Goal: Navigation & Orientation: Find specific page/section

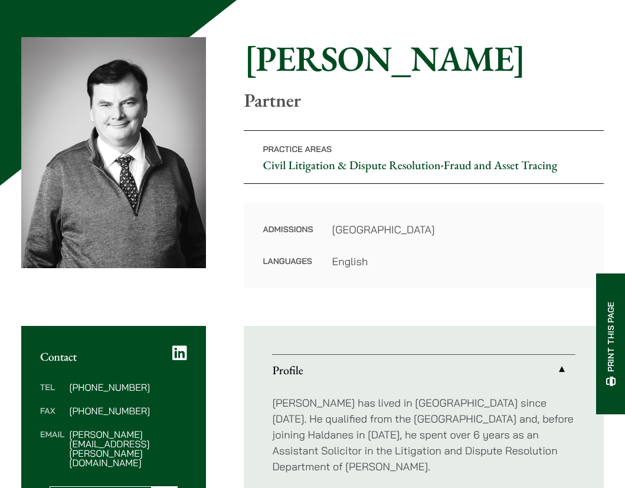
scroll to position [92, 0]
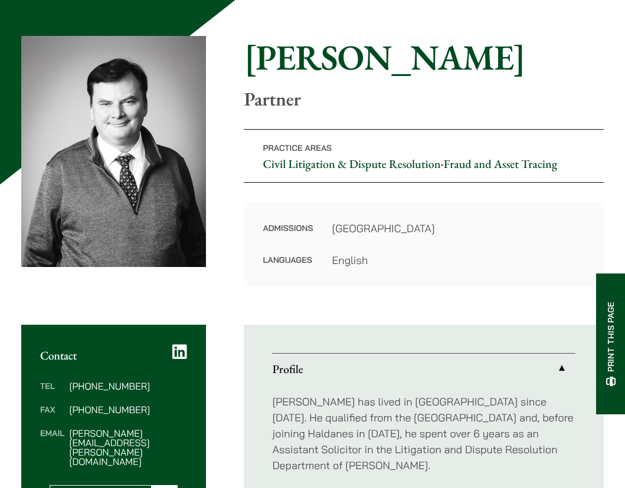
click at [262, 172] on link "Civil Litigation & Dispute Resolution" at bounding box center [351, 163] width 178 height 15
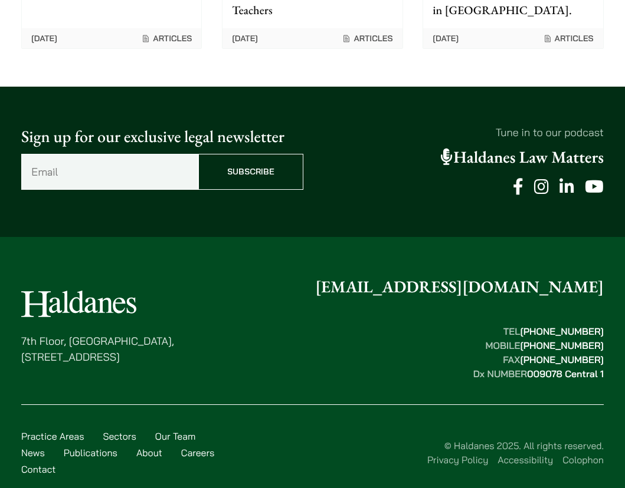
scroll to position [2393, 0]
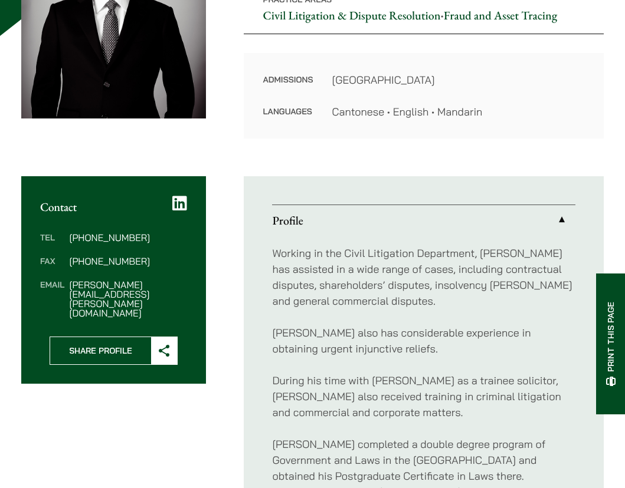
scroll to position [211, 0]
